Goal: Transaction & Acquisition: Obtain resource

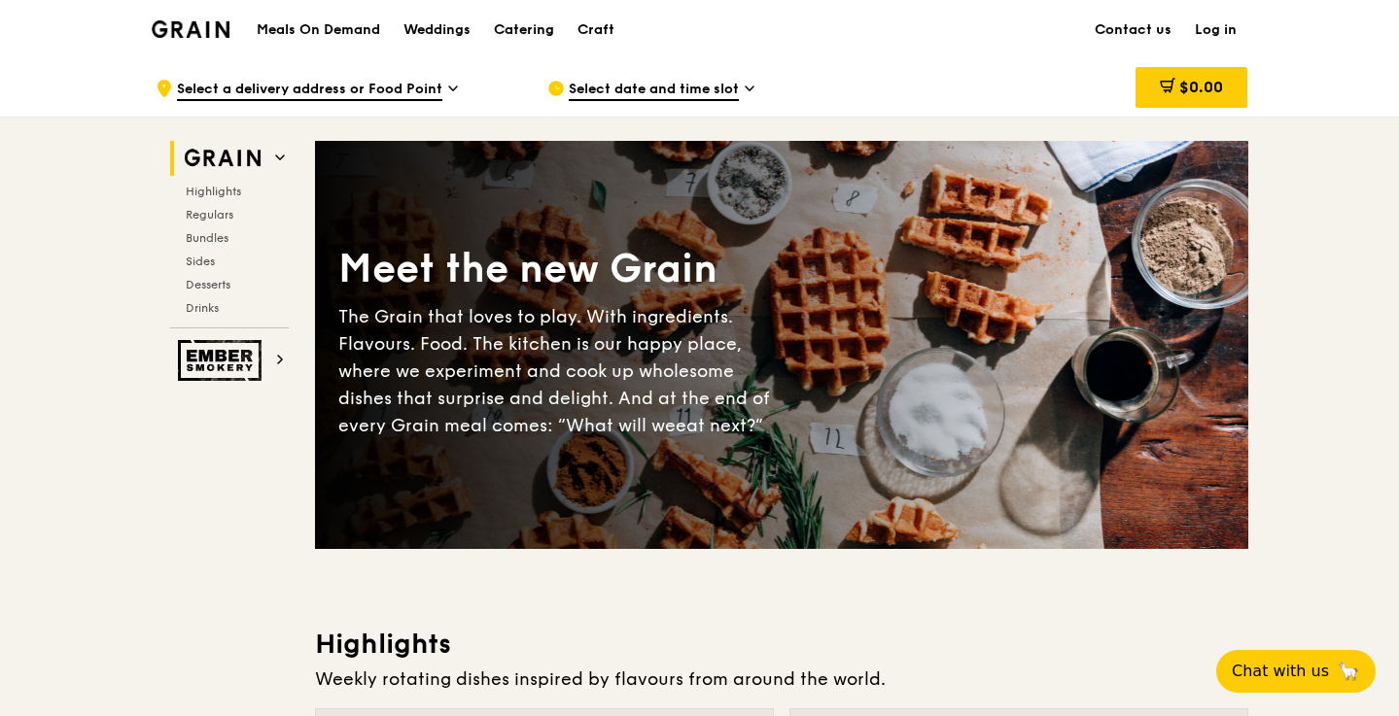
click at [547, 28] on div "Catering" at bounding box center [524, 30] width 60 height 58
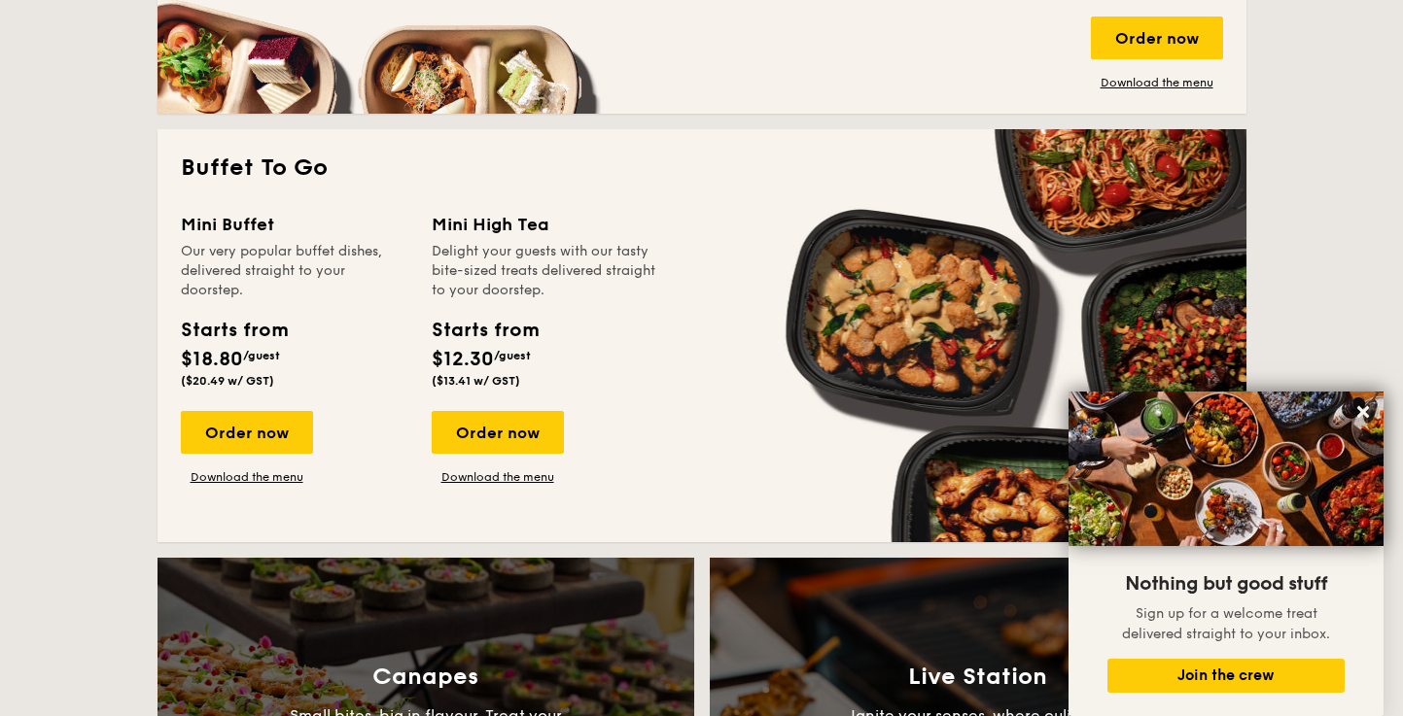
scroll to position [1193, 0]
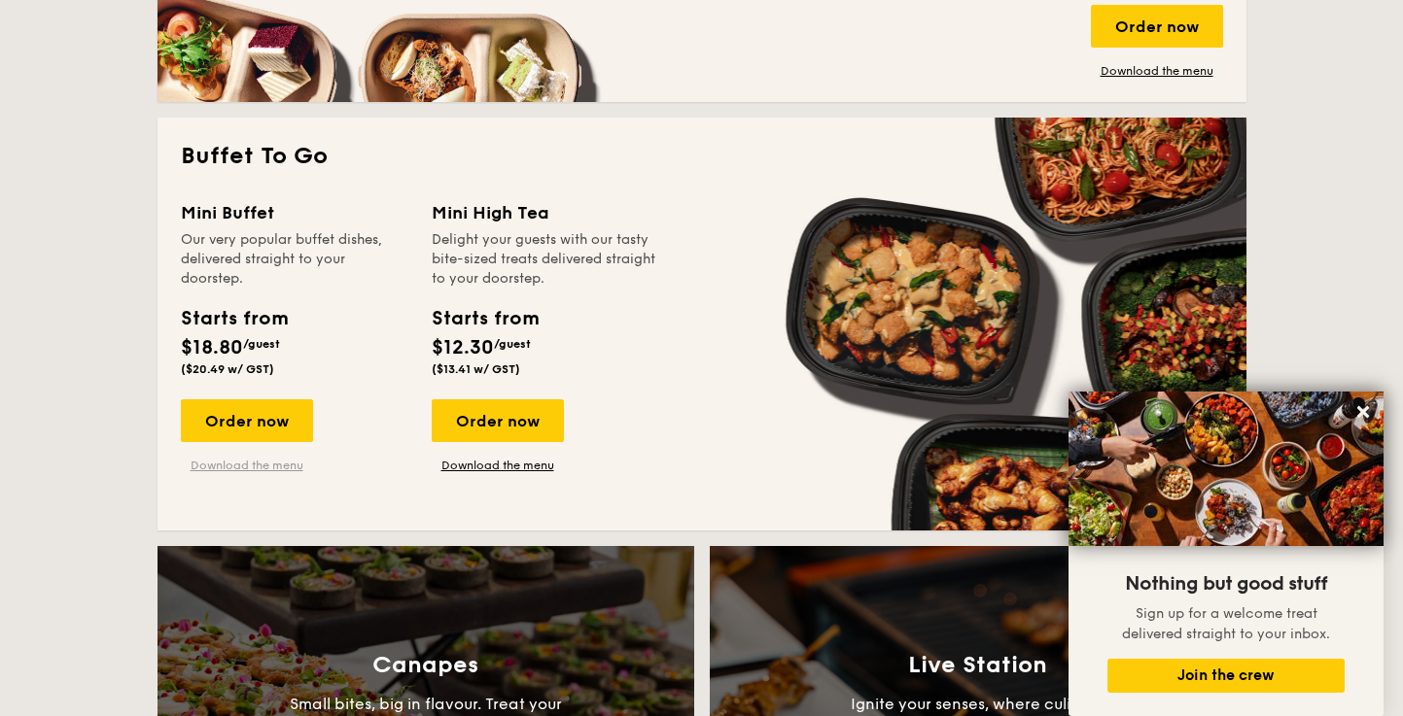
click at [268, 464] on link "Download the menu" at bounding box center [247, 466] width 132 height 16
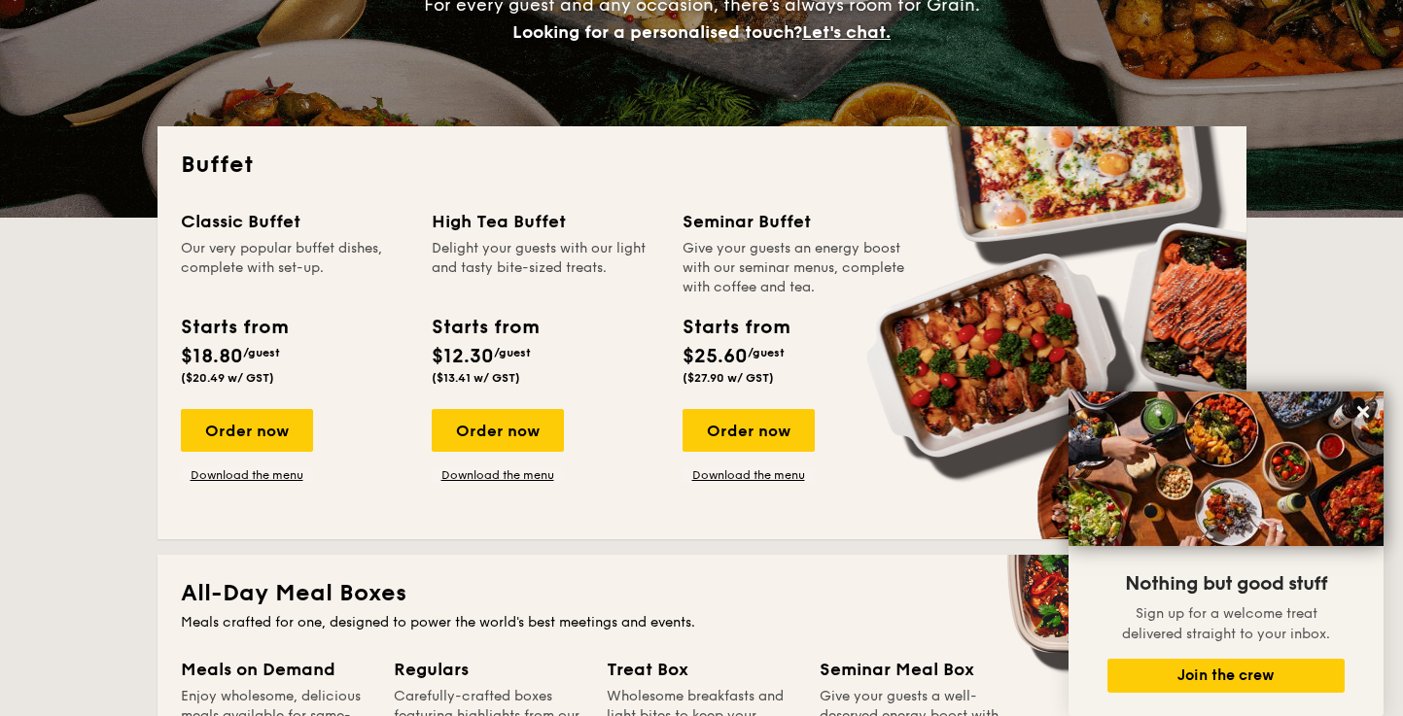
scroll to position [332, 0]
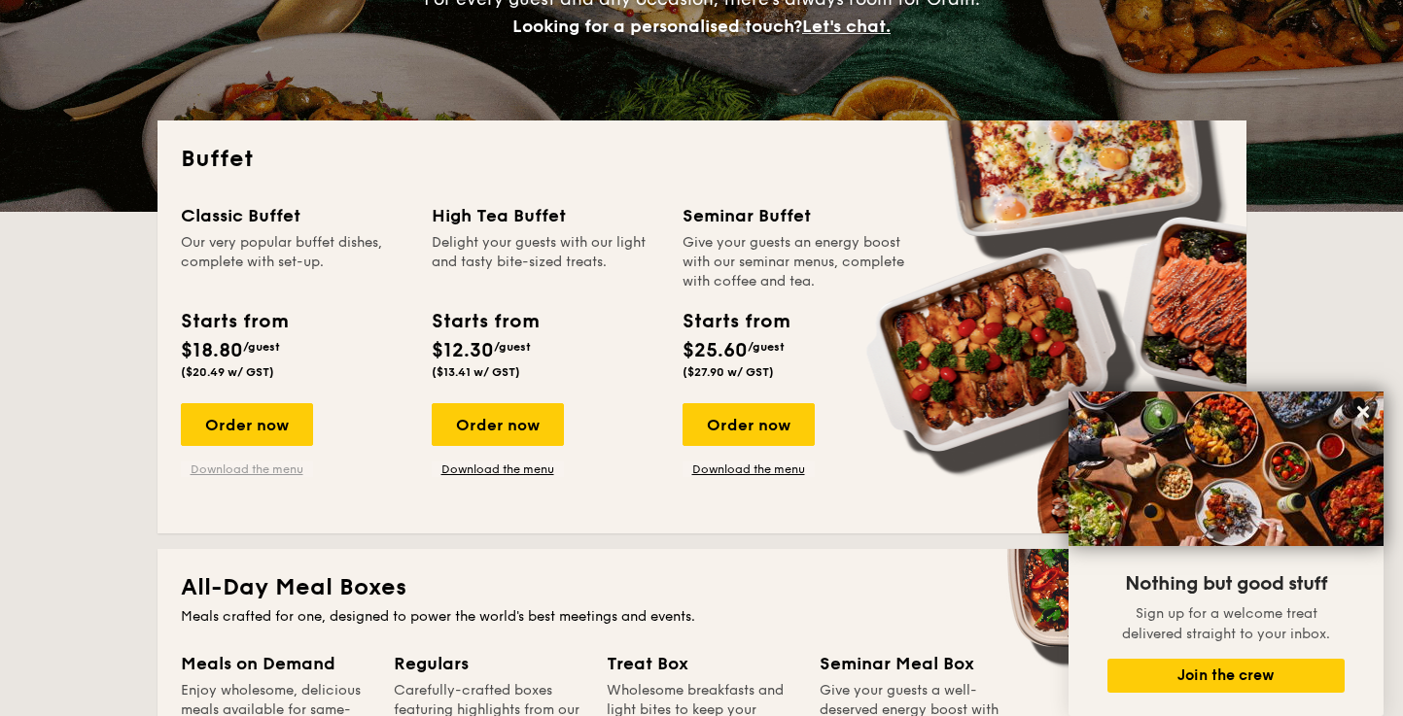
click at [253, 469] on link "Download the menu" at bounding box center [247, 470] width 132 height 16
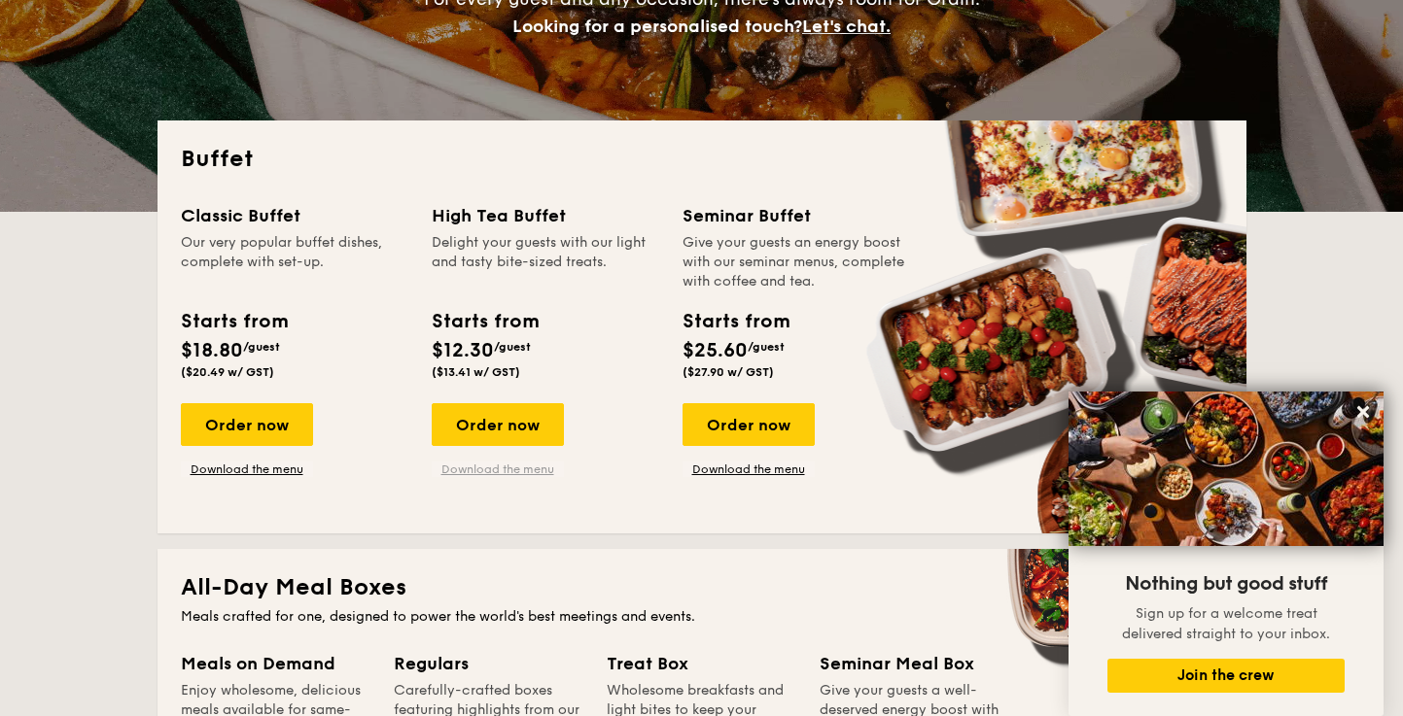
click at [491, 466] on link "Download the menu" at bounding box center [498, 470] width 132 height 16
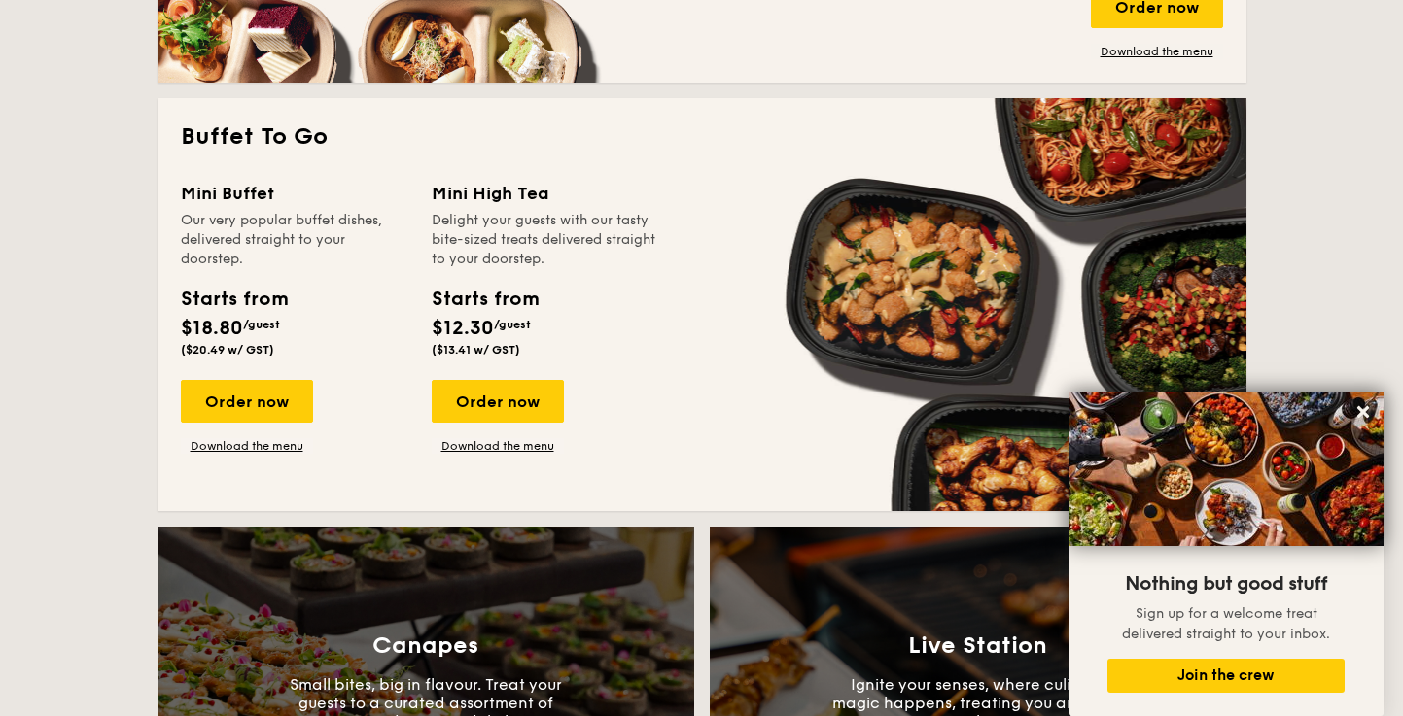
scroll to position [1211, 0]
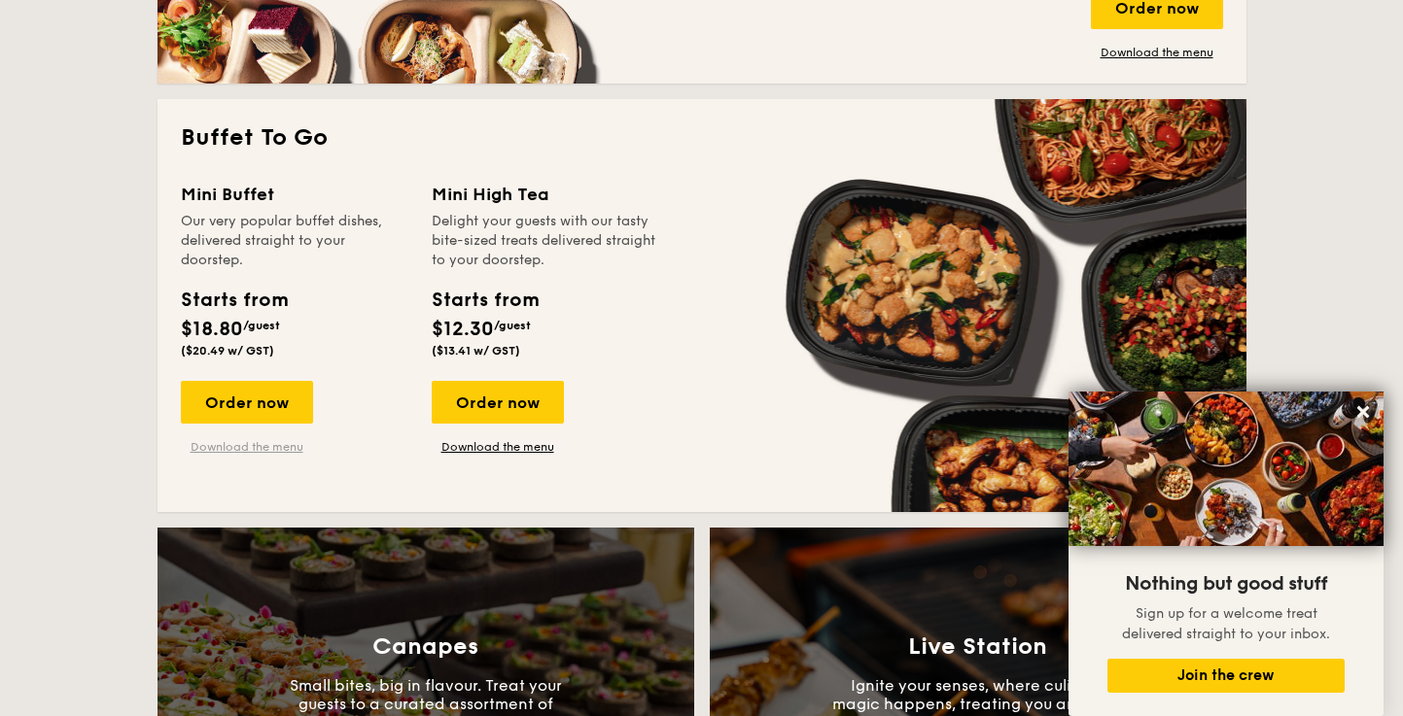
click at [283, 447] on link "Download the menu" at bounding box center [247, 447] width 132 height 16
click at [513, 447] on link "Download the menu" at bounding box center [498, 447] width 132 height 16
